Goal: Task Accomplishment & Management: Complete application form

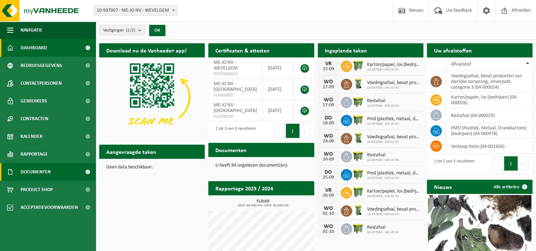
click at [48, 174] on span "Documenten" at bounding box center [36, 172] width 30 height 18
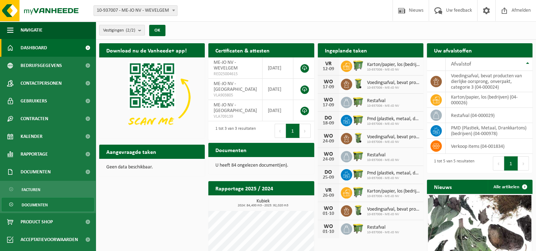
click at [37, 204] on span "Documenten" at bounding box center [35, 204] width 26 height 13
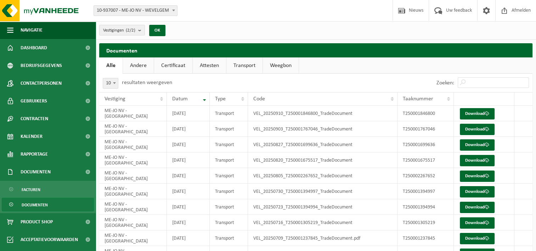
click at [173, 71] on link "Certificaat" at bounding box center [173, 65] width 38 height 16
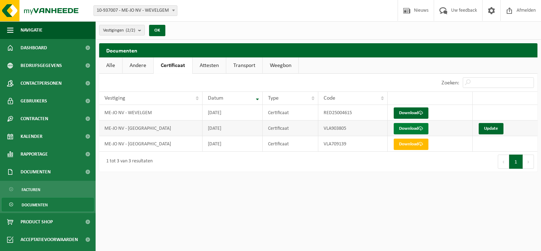
click at [411, 128] on link "Download" at bounding box center [411, 128] width 35 height 11
click at [407, 119] on td "Download" at bounding box center [430, 113] width 85 height 16
click at [492, 126] on link "Update" at bounding box center [491, 128] width 25 height 11
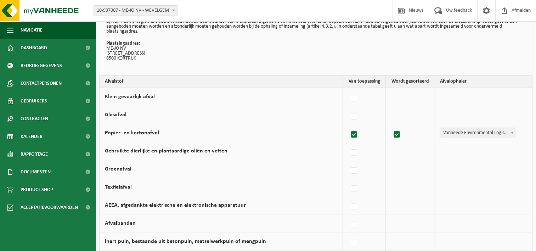
scroll to position [41, 0]
click at [356, 150] on label at bounding box center [354, 152] width 10 height 11
click at [348, 143] on input "Gebruikte dierlijke en plantaardige oliën en vetten" at bounding box center [348, 143] width 0 height 0
checkbox input "true"
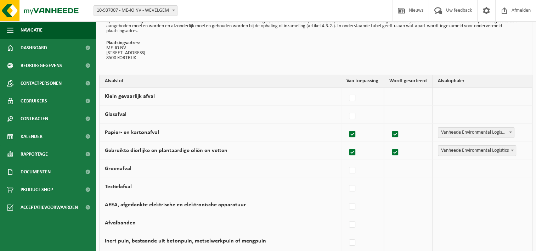
click at [458, 152] on span "Vanheede Environmental Logistics" at bounding box center [477, 150] width 78 height 10
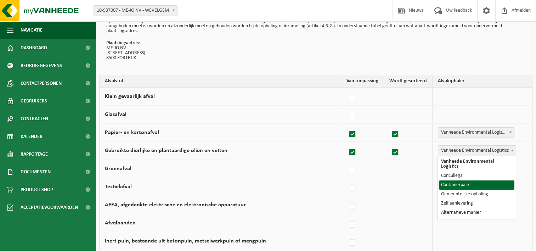
select select "Containerpark"
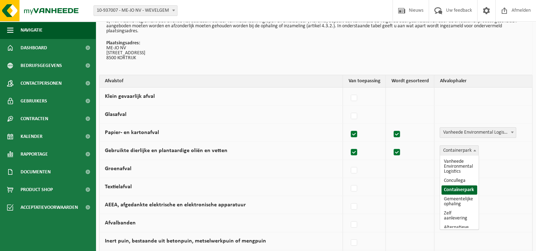
click at [474, 147] on span at bounding box center [474, 149] width 7 height 9
click at [488, 151] on div "Vanheede Environmental Logistics Concullega Containerpark Gemeentelijke ophalin…" at bounding box center [481, 150] width 84 height 11
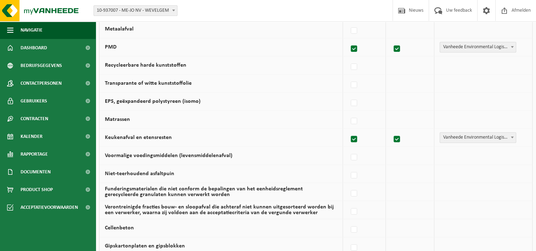
scroll to position [398, 0]
click at [356, 152] on label at bounding box center [354, 156] width 10 height 11
click at [348, 148] on input "Voormalige voedingsmiddelen (levensmiddelenafval)" at bounding box center [348, 147] width 0 height 0
checkbox input "true"
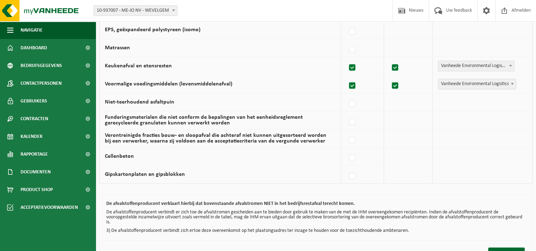
scroll to position [491, 0]
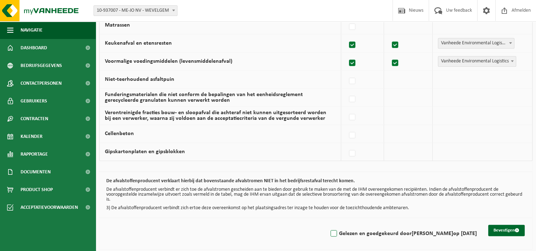
click at [329, 231] on label "Gelezen en goedgekeurd door JASMINE BOSTYN op 12/09/25" at bounding box center [403, 233] width 148 height 11
click at [328, 224] on input "Gelezen en goedgekeurd door JASMINE BOSTYN op 12/09/25" at bounding box center [327, 224] width 0 height 0
checkbox input "true"
click at [502, 227] on button "Bevestigen" at bounding box center [506, 229] width 36 height 11
